Goal: Information Seeking & Learning: Check status

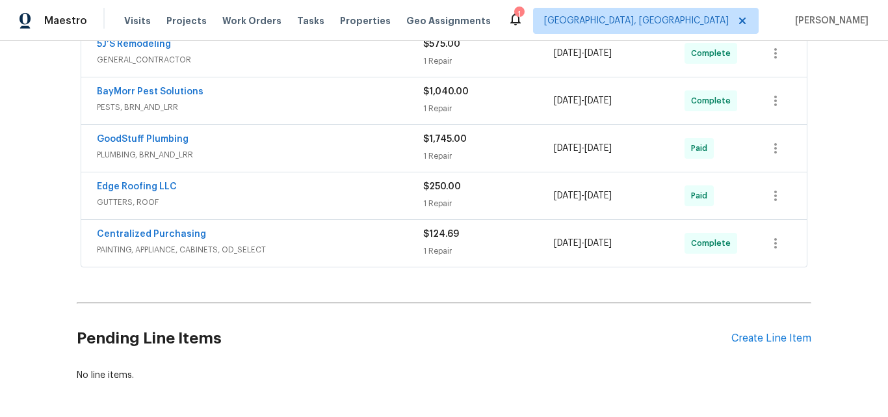
scroll to position [520, 0]
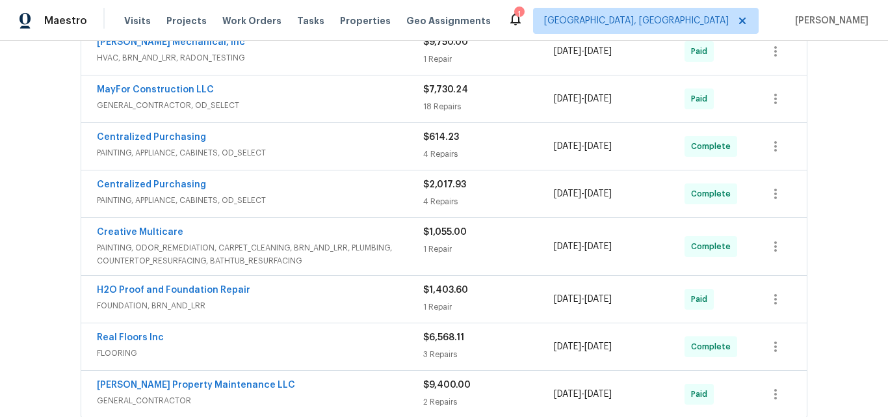
scroll to position [470, 0]
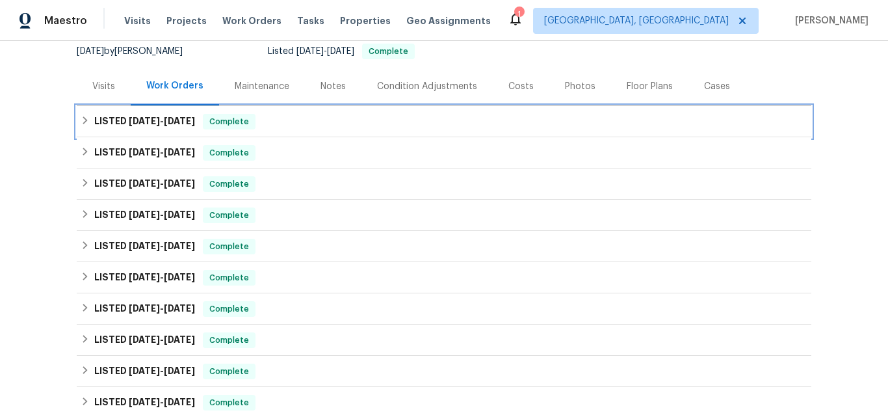
click at [129, 121] on span "6/6/25" at bounding box center [144, 120] width 31 height 9
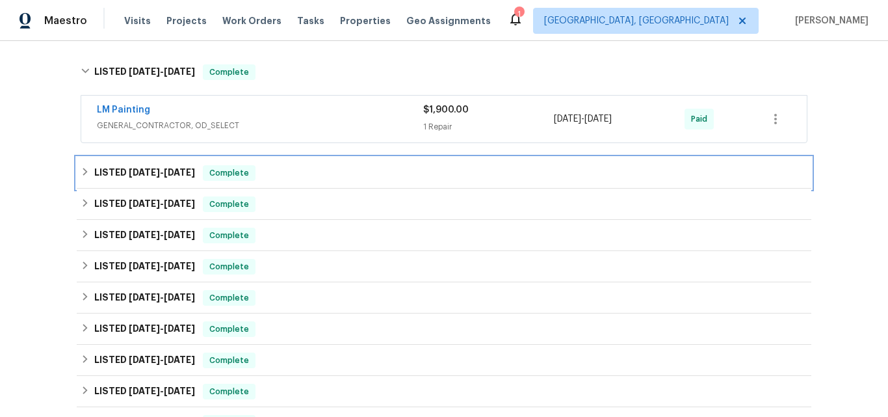
click at [129, 173] on span "4/17/25" at bounding box center [144, 172] width 31 height 9
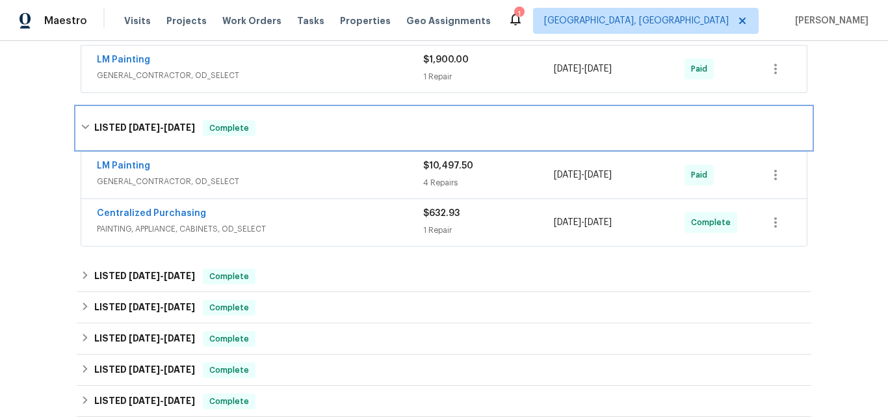
scroll to position [260, 0]
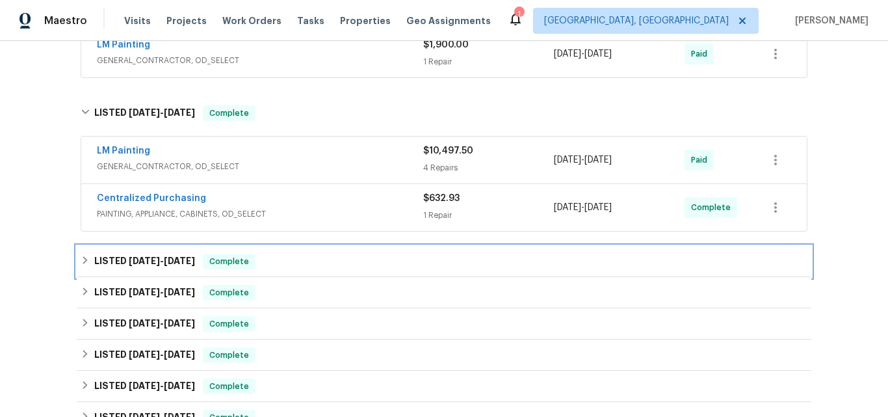
click at [140, 248] on div "LISTED 3/17/25 - 3/19/25 Complete" at bounding box center [444, 261] width 735 height 31
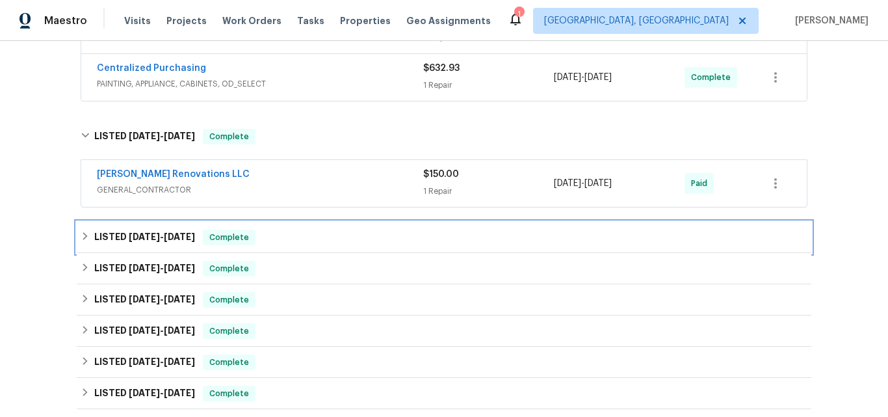
click at [124, 228] on div "LISTED 2/12/25 - 2/14/25 Complete" at bounding box center [444, 237] width 735 height 31
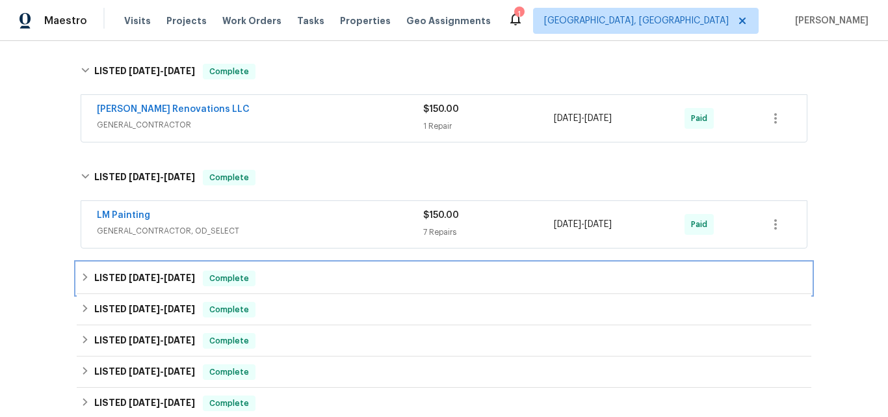
click at [129, 279] on span "12/30/24" at bounding box center [144, 277] width 31 height 9
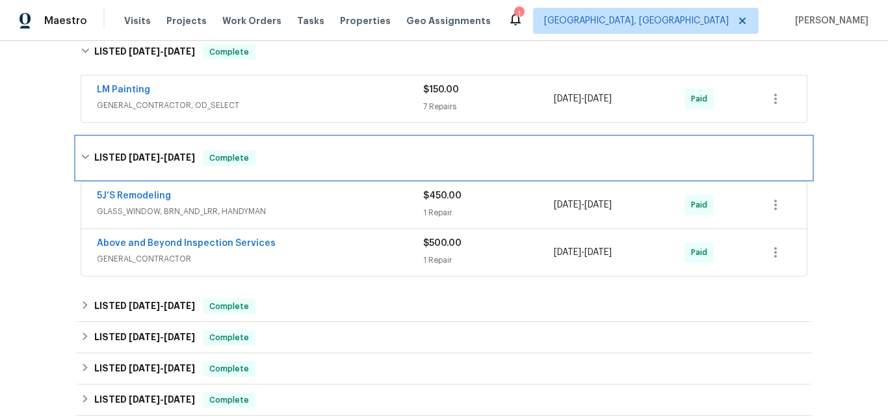
scroll to position [585, 0]
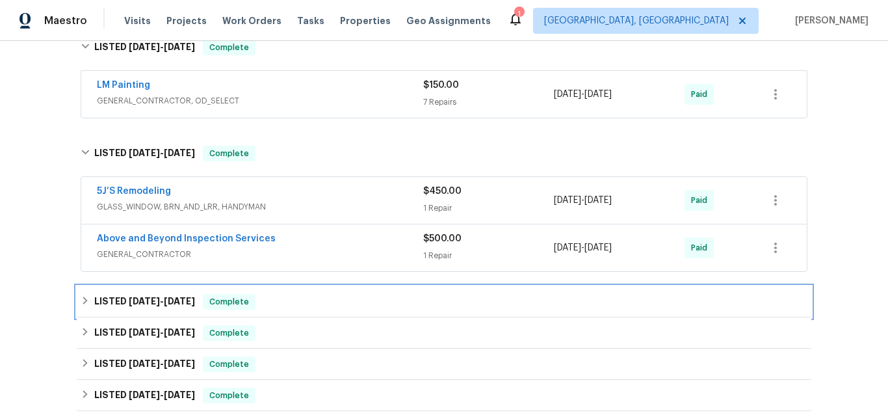
click at [129, 298] on span "12/9/24" at bounding box center [144, 301] width 31 height 9
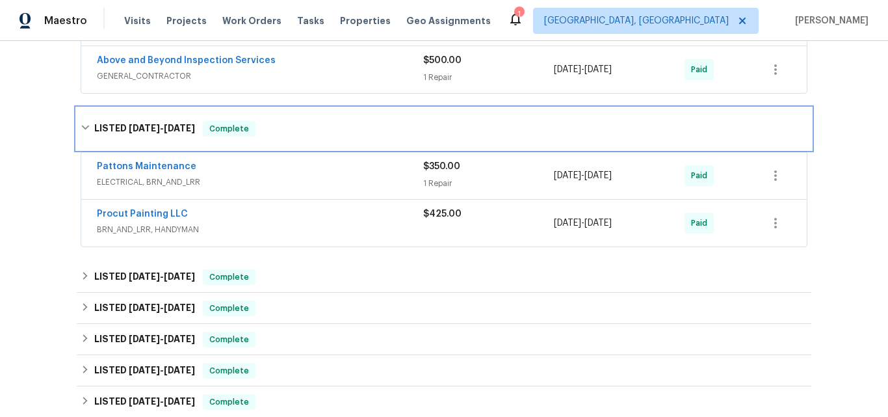
scroll to position [780, 0]
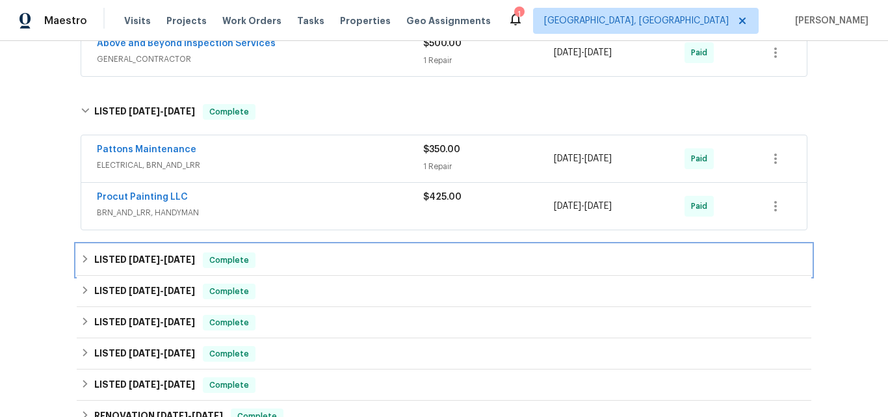
click at [131, 259] on span "10/24/24" at bounding box center [144, 259] width 31 height 9
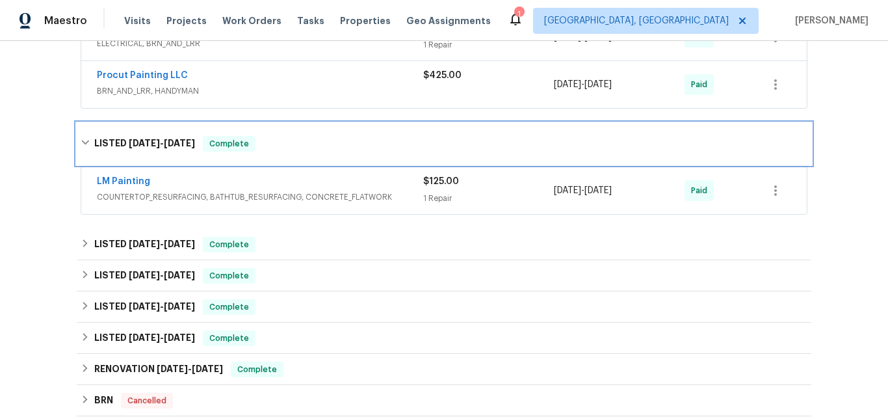
scroll to position [910, 0]
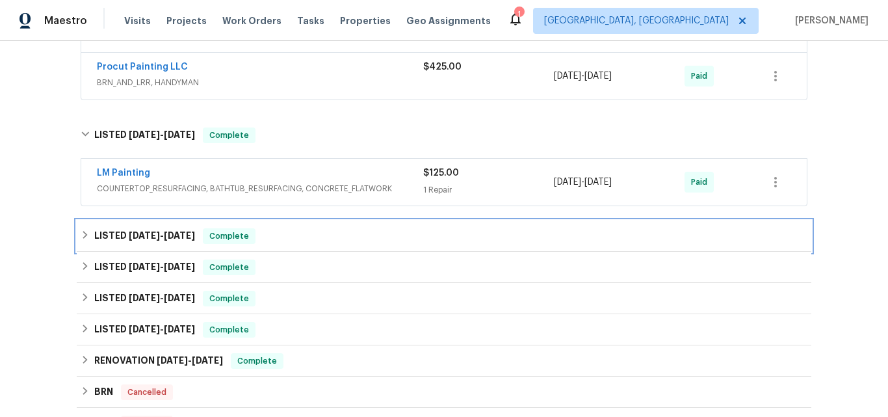
click at [129, 235] on span "9/30/24" at bounding box center [144, 235] width 31 height 9
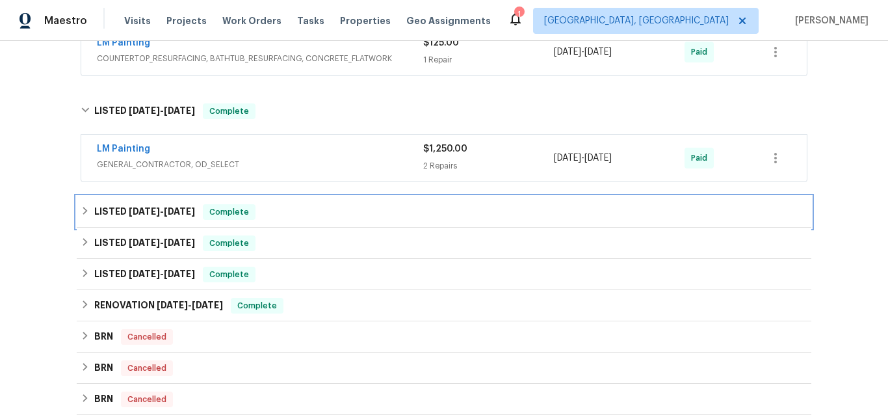
click at [138, 198] on div "LISTED 9/22/24 - 9/27/24 Complete" at bounding box center [444, 211] width 735 height 31
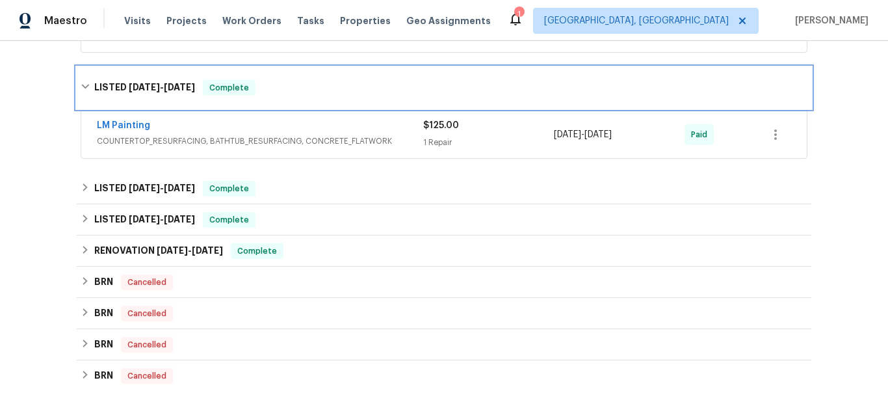
scroll to position [1171, 0]
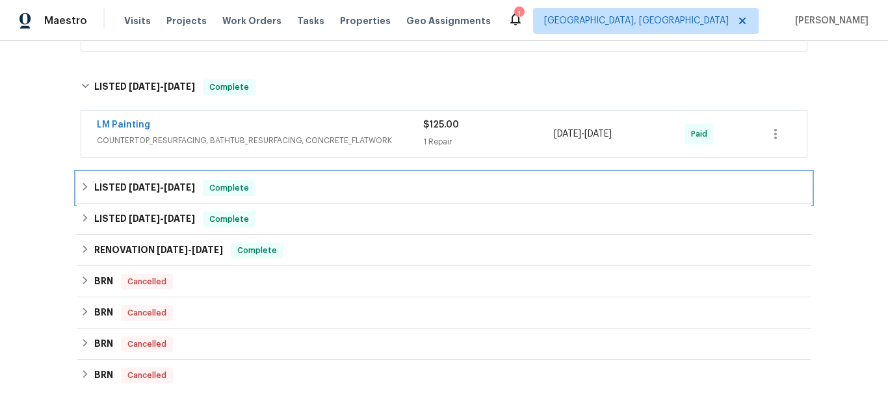
drag, startPoint x: 113, startPoint y: 181, endPoint x: 148, endPoint y: 174, distance: 36.0
click at [113, 181] on h6 "LISTED 9/10/24 - 9/13/24" at bounding box center [144, 188] width 101 height 16
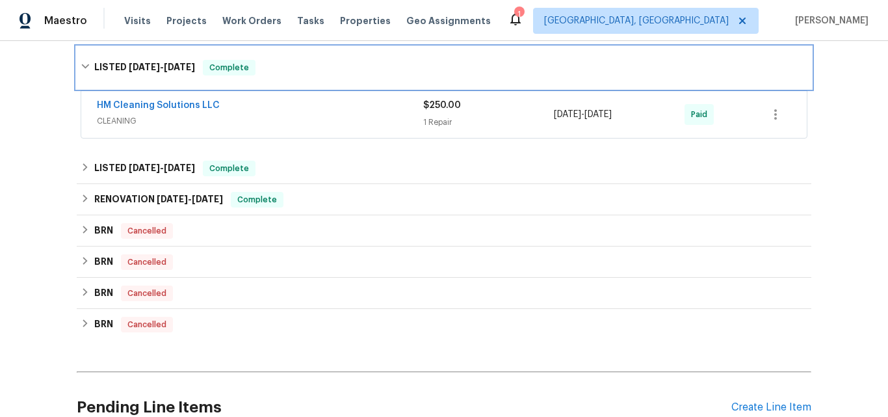
scroll to position [1301, 0]
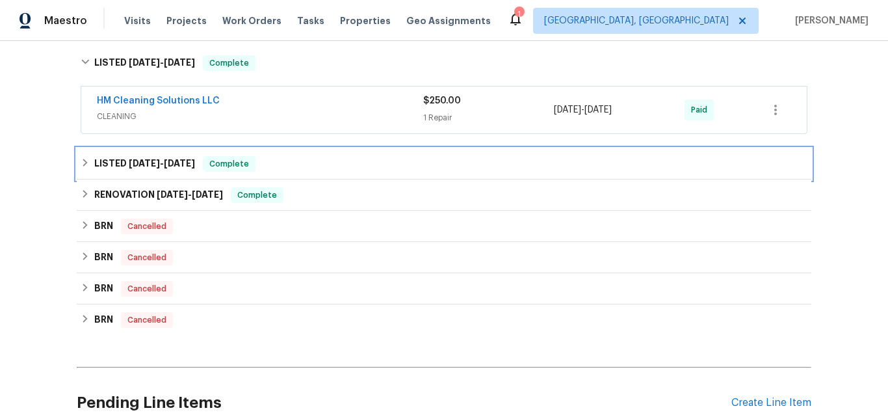
click at [129, 161] on span "7/28/24" at bounding box center [144, 163] width 31 height 9
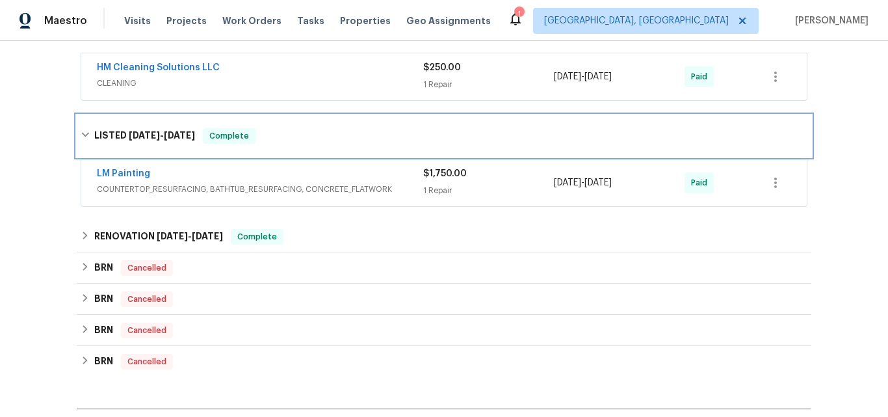
scroll to position [1366, 0]
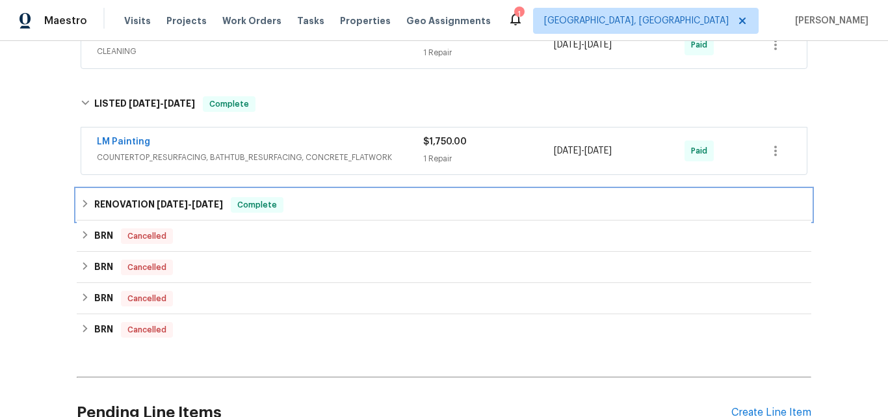
click at [125, 205] on h6 "RENOVATION 7/22/24 - 7/31/24" at bounding box center [158, 205] width 129 height 16
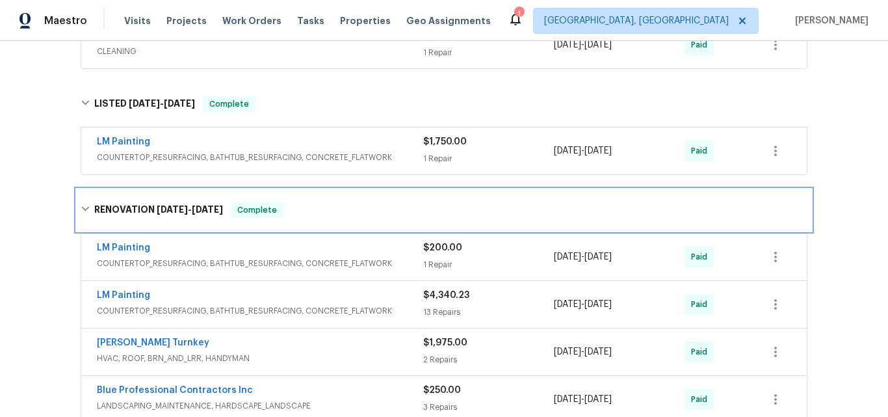
scroll to position [1301, 0]
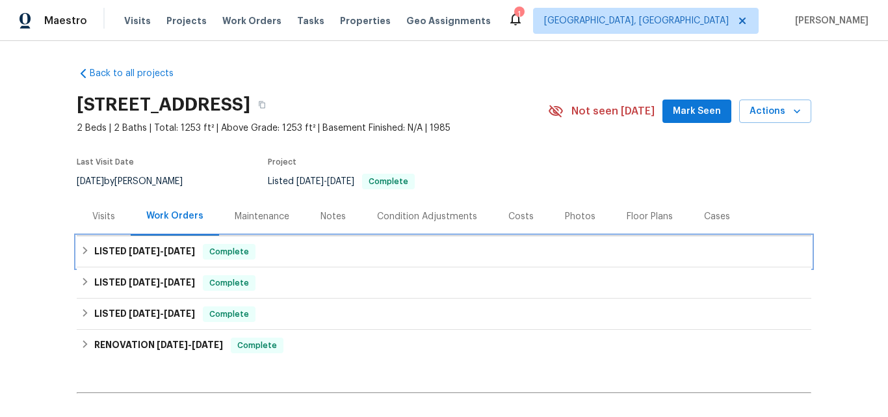
click at [112, 253] on h6 "LISTED 8/4/25 - 8/22/25" at bounding box center [144, 252] width 101 height 16
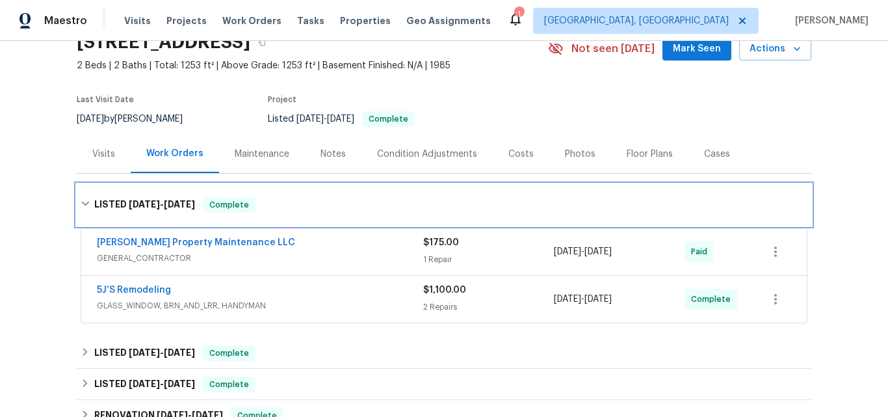
scroll to position [130, 0]
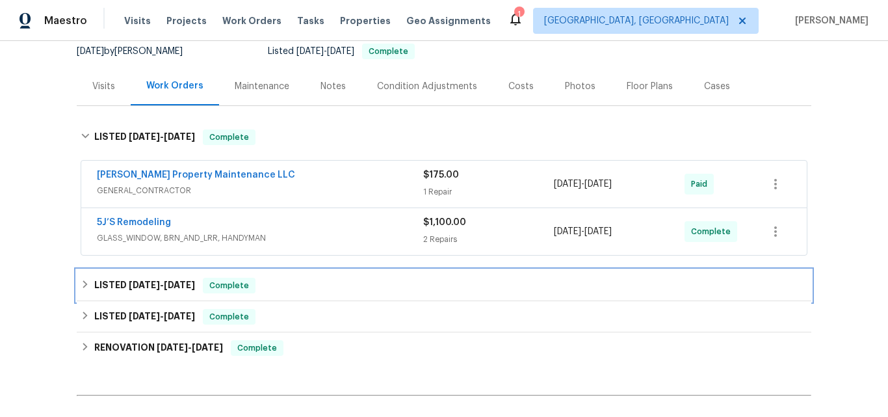
click at [141, 282] on span "6/30/25" at bounding box center [144, 284] width 31 height 9
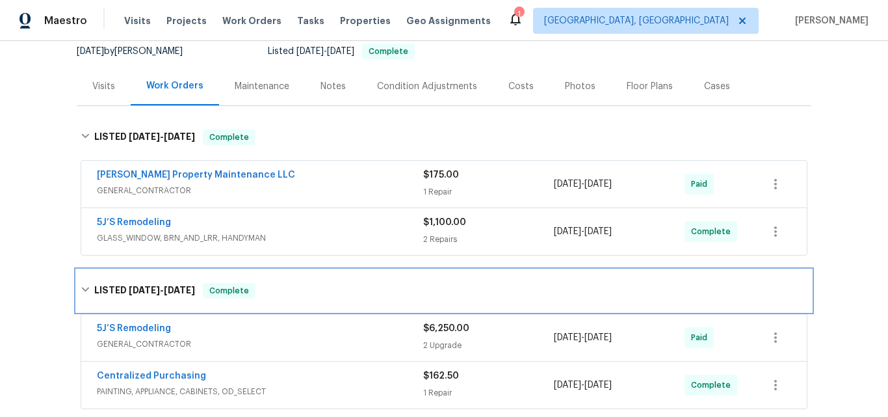
scroll to position [260, 0]
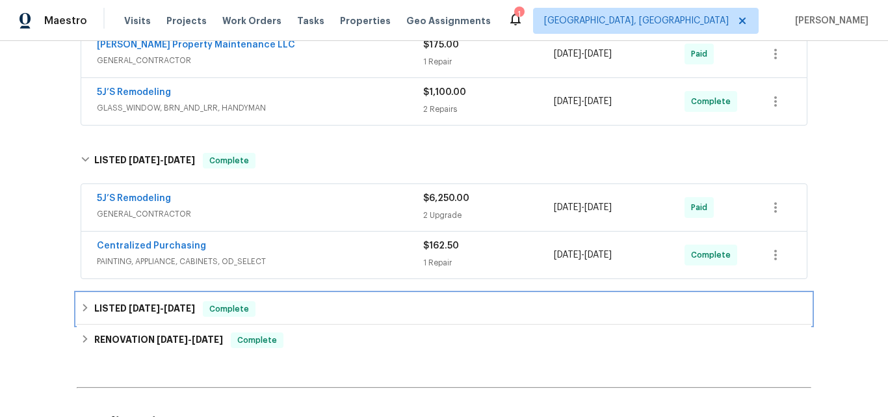
click at [139, 302] on h6 "LISTED 1/16/25 - 1/17/25" at bounding box center [144, 309] width 101 height 16
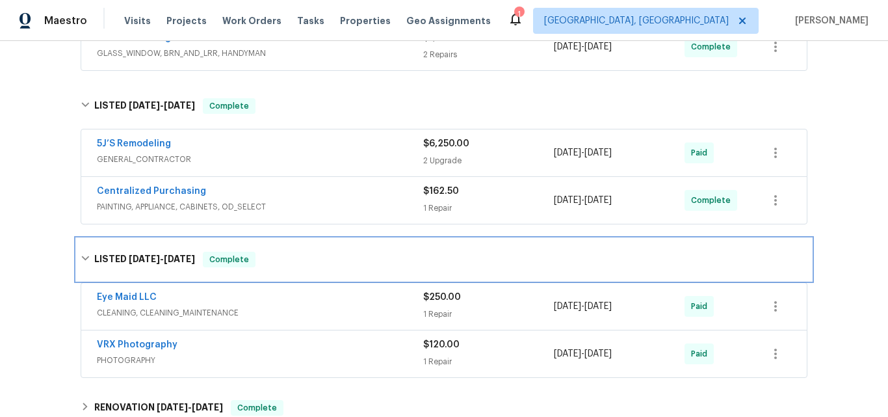
scroll to position [390, 0]
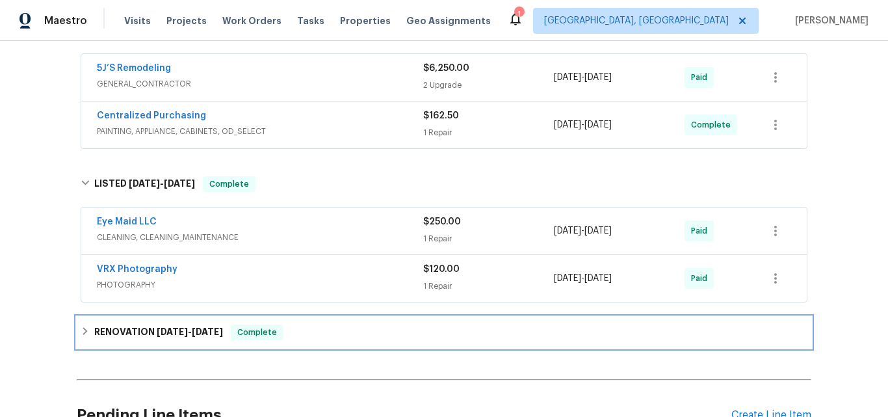
click at [137, 333] on h6 "RENOVATION 1/3/25 - 1/8/25" at bounding box center [158, 332] width 129 height 16
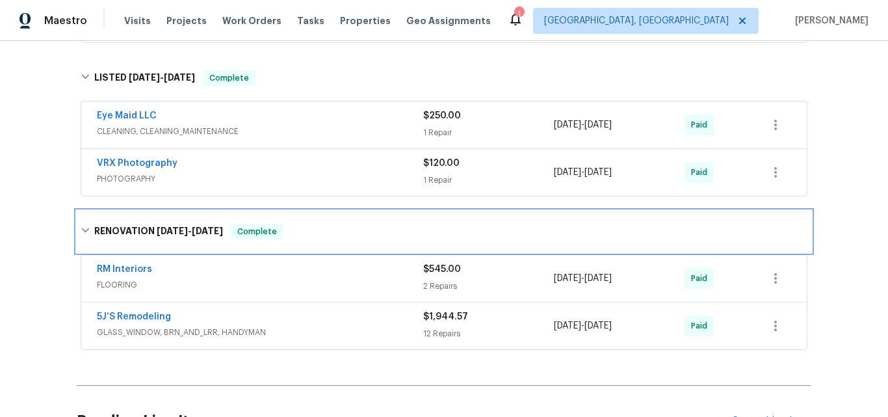
scroll to position [455, 0]
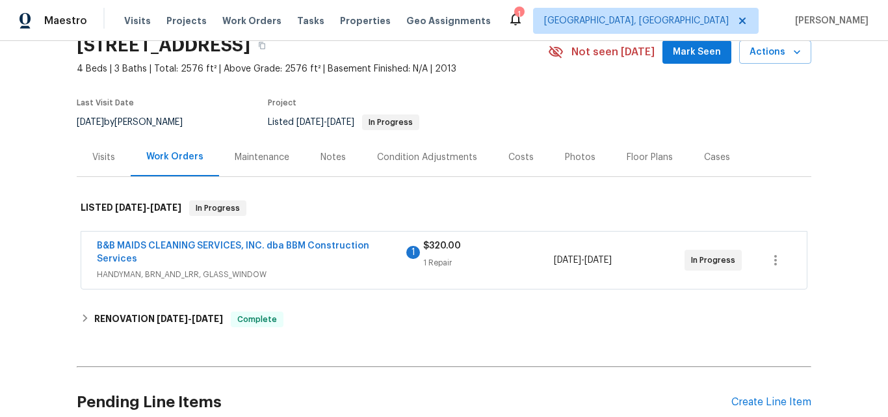
scroll to position [186, 0]
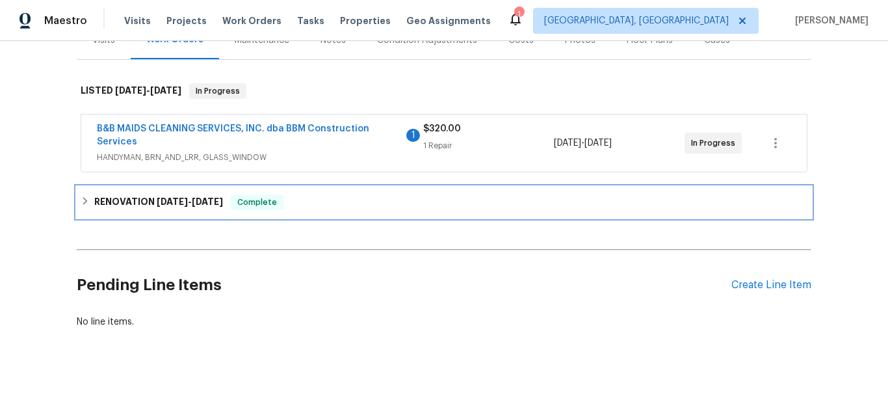
click at [112, 194] on h6 "RENOVATION [DATE] - [DATE]" at bounding box center [158, 202] width 129 height 16
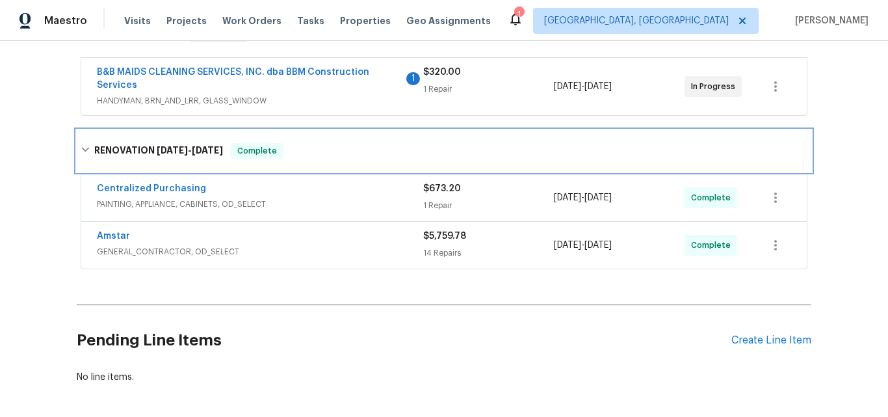
scroll to position [168, 0]
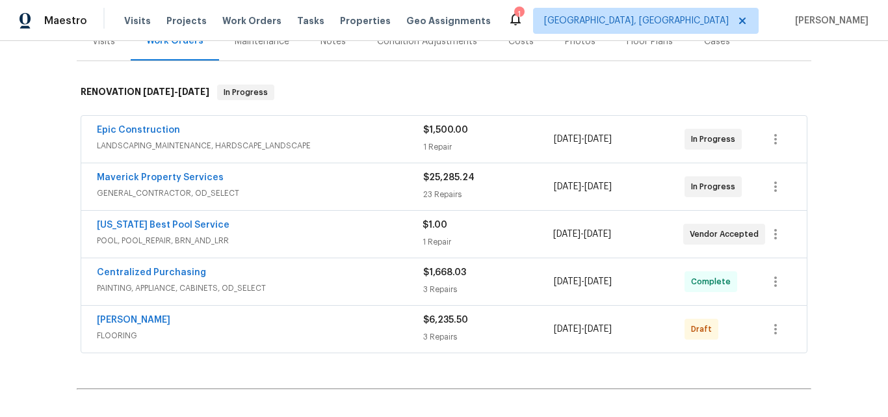
scroll to position [195, 0]
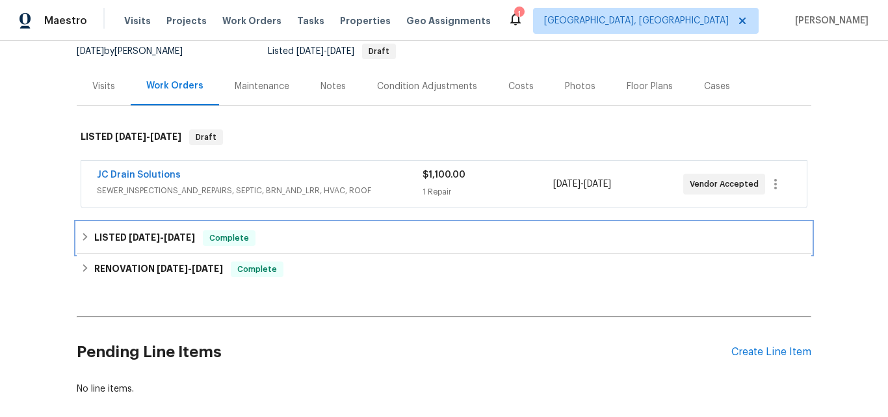
click at [139, 238] on span "3/21/25" at bounding box center [144, 237] width 31 height 9
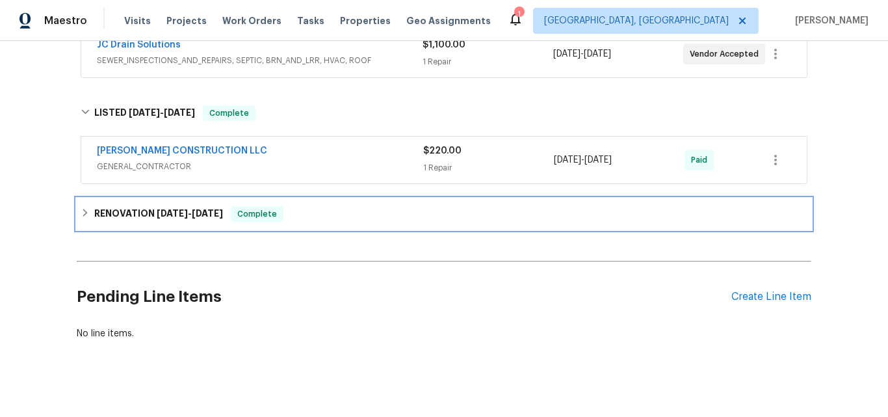
click at [145, 207] on h6 "RENOVATION 8/7/24 - 8/12/24" at bounding box center [158, 214] width 129 height 16
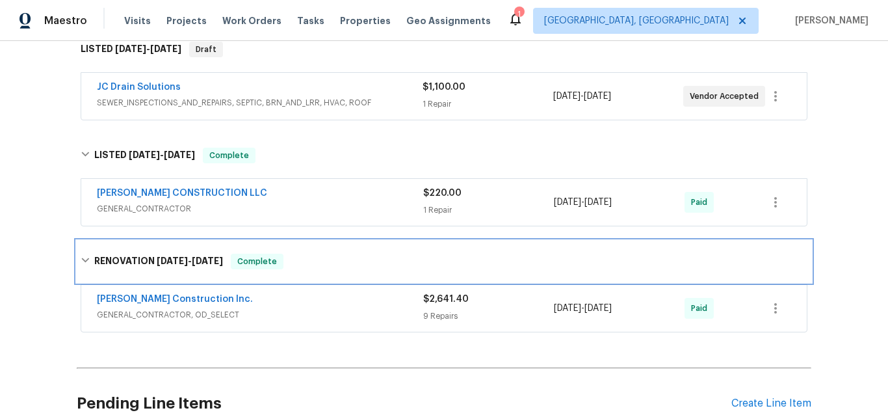
scroll to position [195, 0]
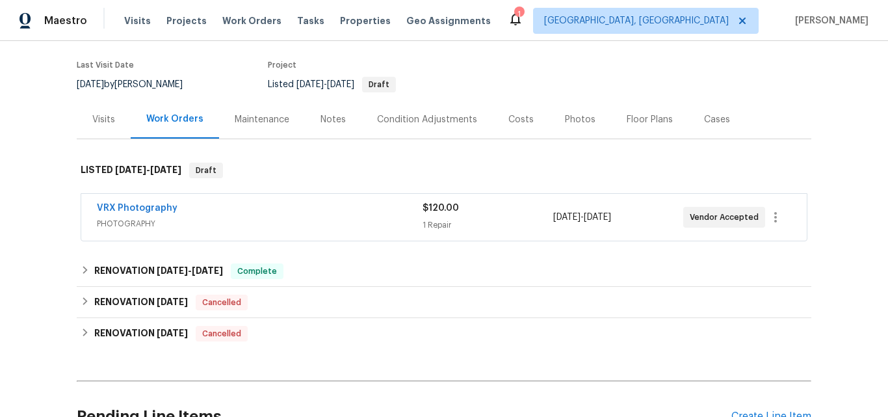
scroll to position [145, 0]
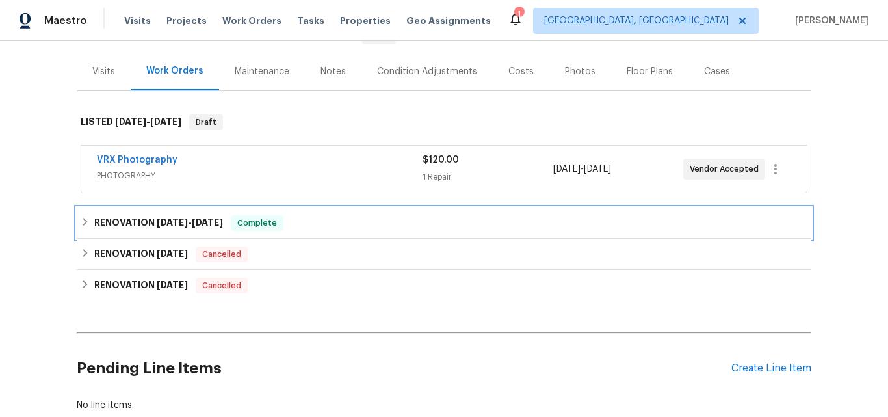
click at [129, 222] on h6 "RENOVATION [DATE] - [DATE]" at bounding box center [158, 223] width 129 height 16
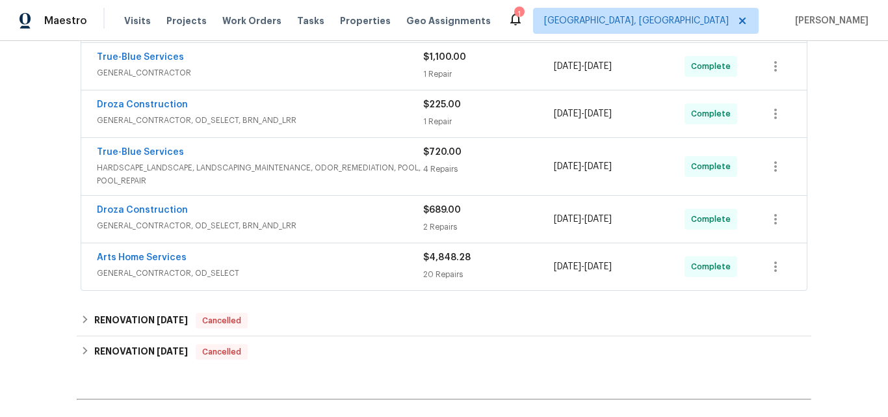
scroll to position [470, 0]
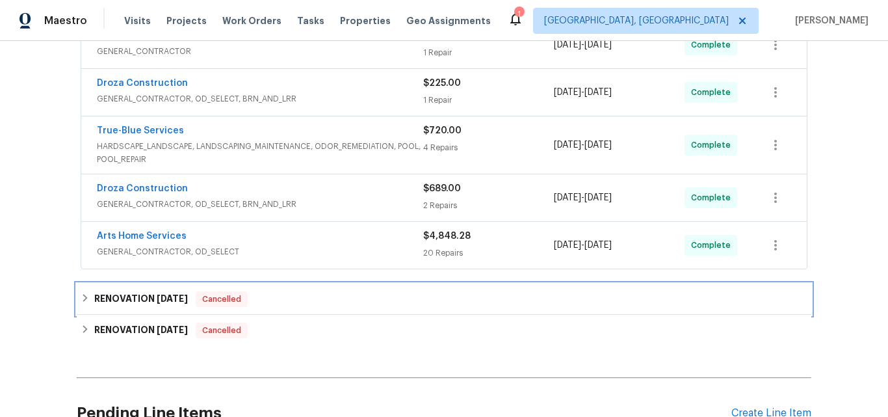
click at [125, 292] on h6 "RENOVATION [DATE]" at bounding box center [141, 299] width 94 height 16
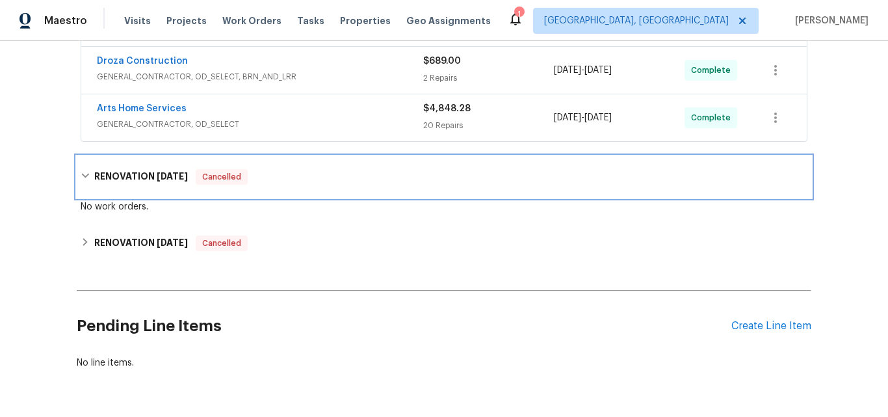
scroll to position [600, 0]
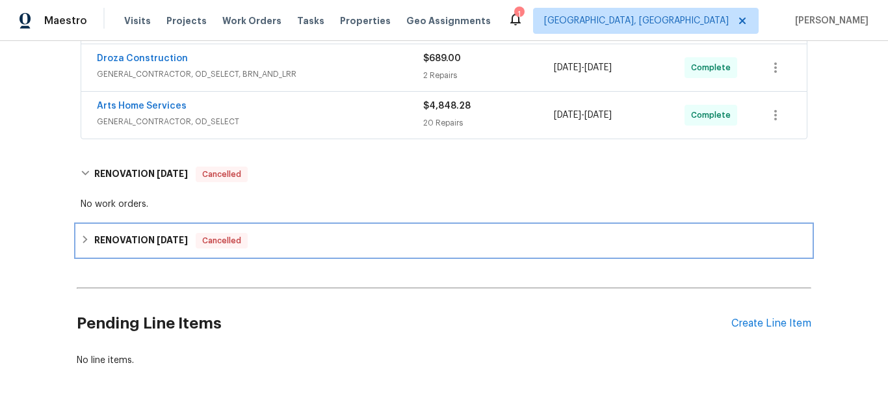
click at [121, 242] on h6 "RENOVATION [DATE]" at bounding box center [141, 241] width 94 height 16
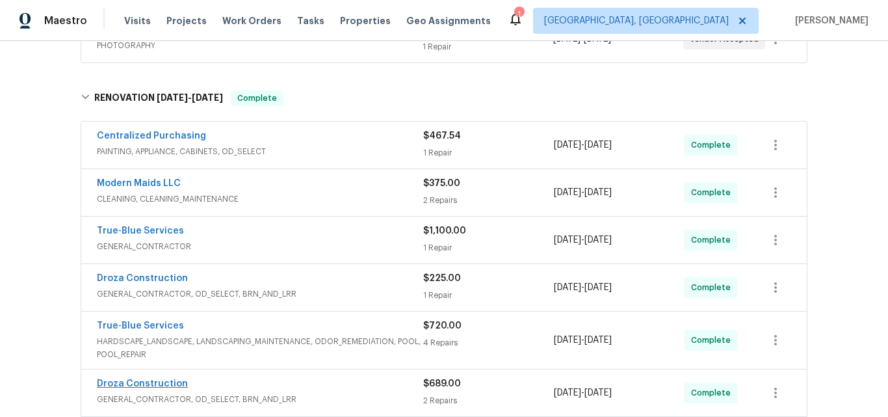
scroll to position [210, 0]
